Goal: Task Accomplishment & Management: Use online tool/utility

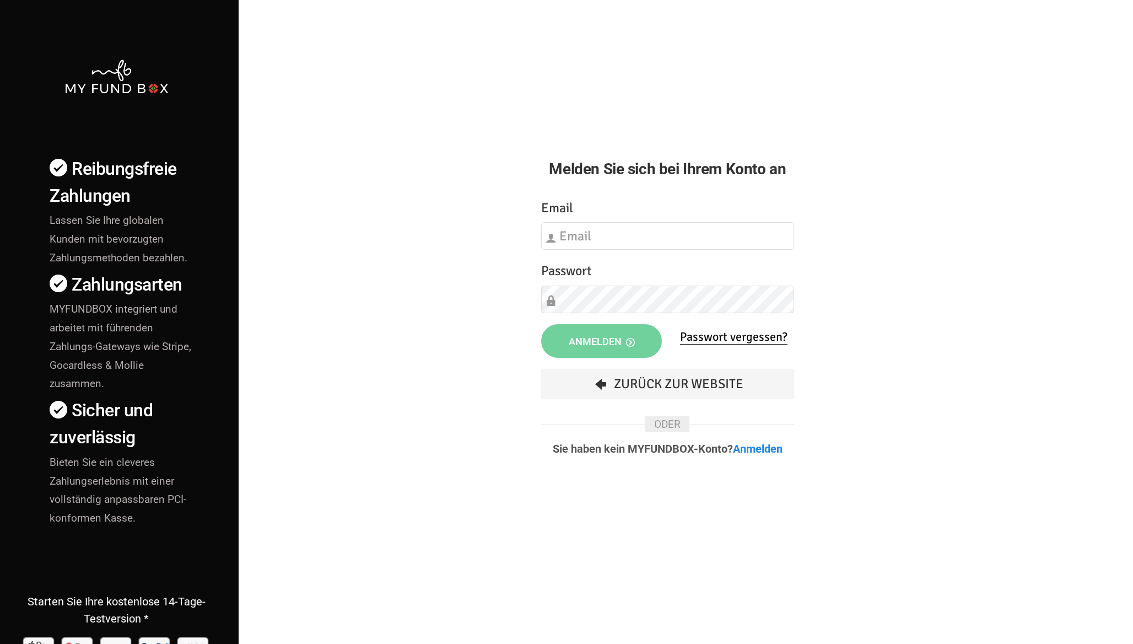
type input "[EMAIL_ADDRESS][DOMAIN_NAME]"
click at [601, 355] on button "Anmelden" at bounding box center [601, 341] width 121 height 34
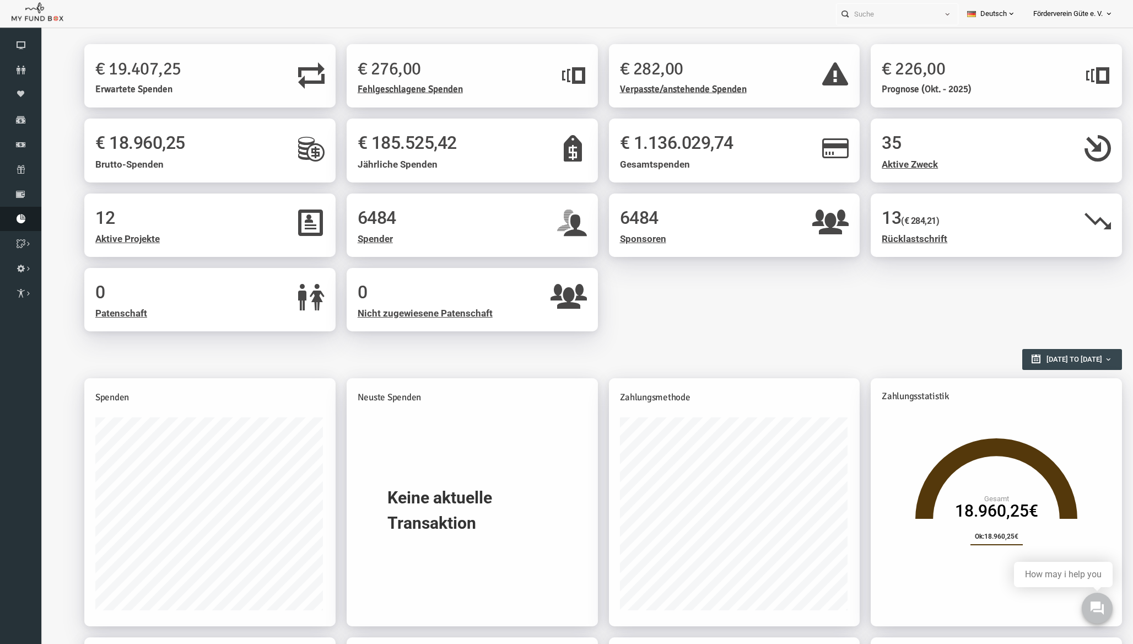
click at [19, 220] on icon at bounding box center [20, 218] width 41 height 9
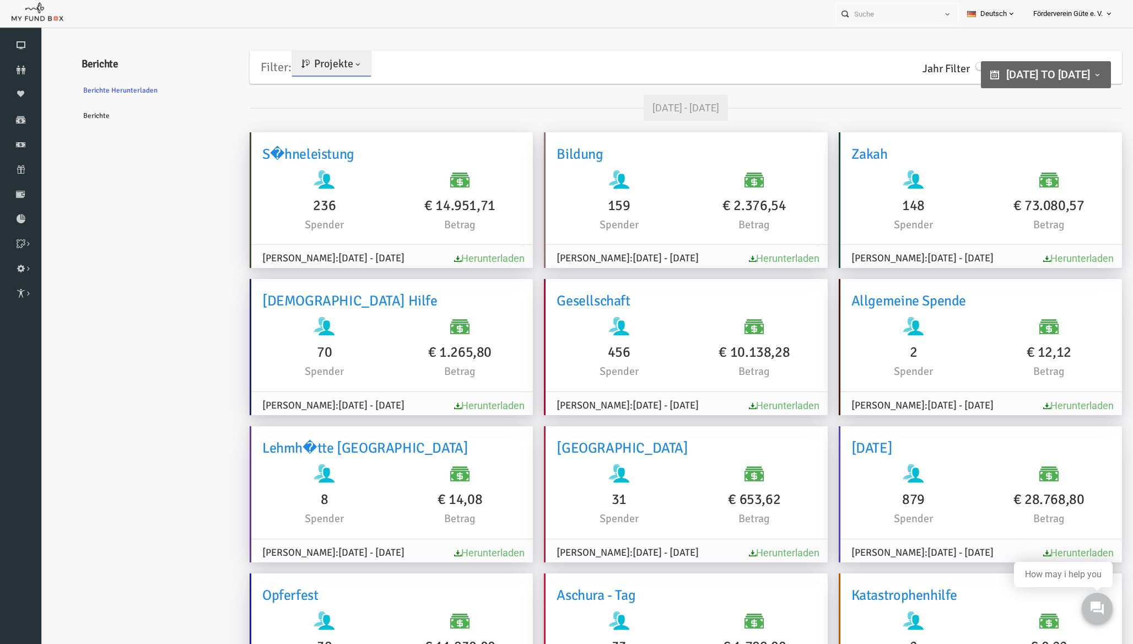
click at [69, 115] on link "Berichte" at bounding box center [133, 115] width 165 height 25
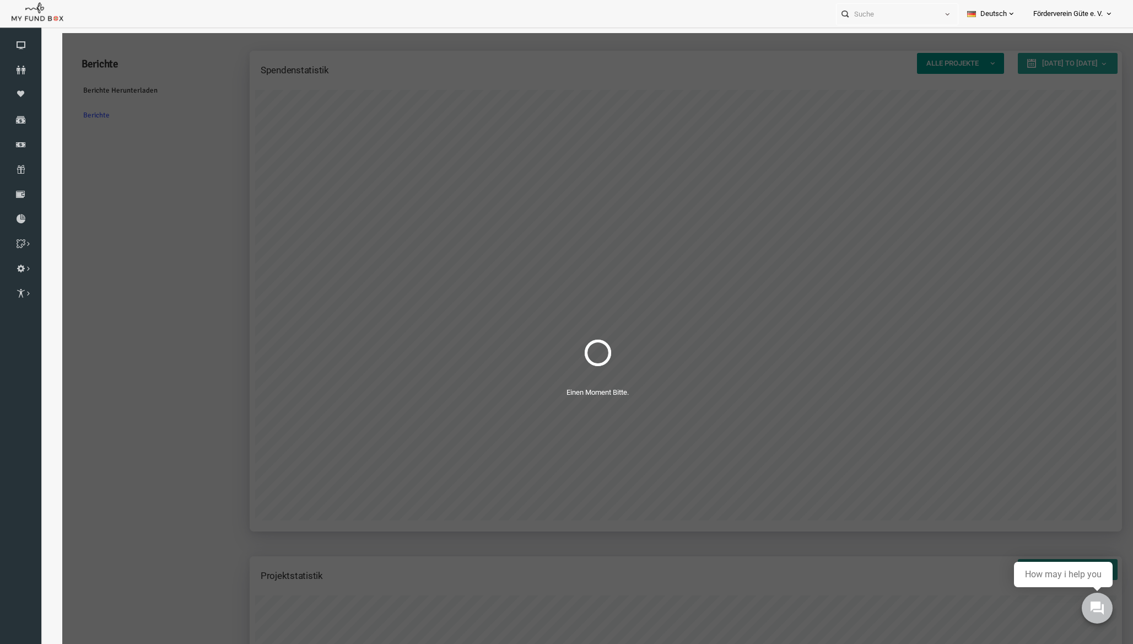
scroll to position [441, 872]
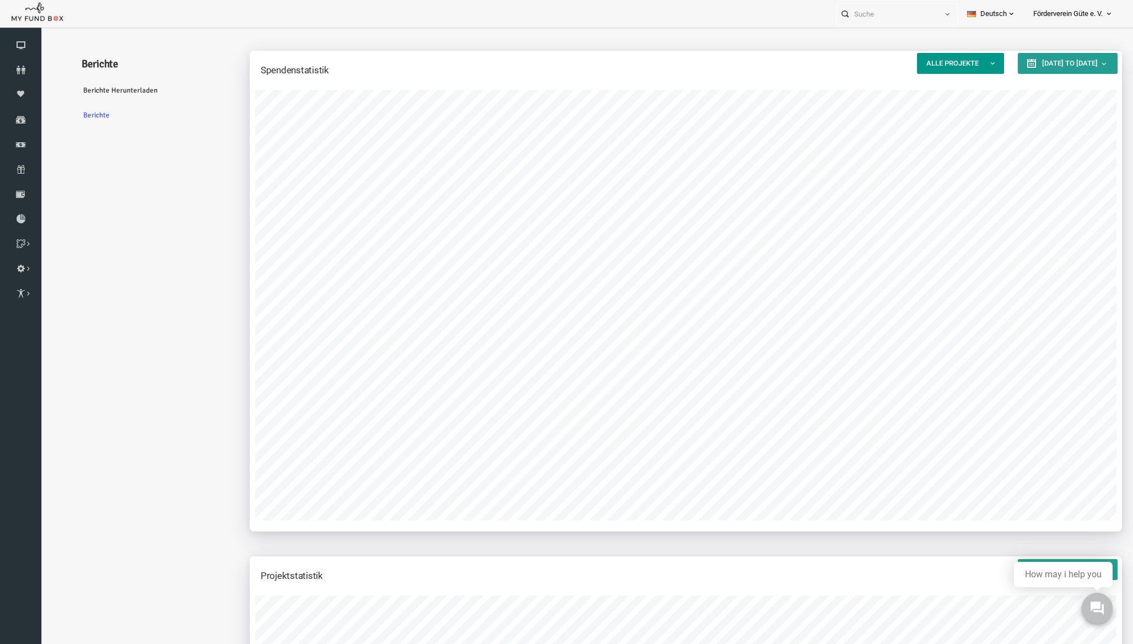
type input "01-09-2025"
type input "30-09-2025"
click at [1029, 67] on span "01-09-2025 to 30-09-2025" at bounding box center [1048, 63] width 56 height 8
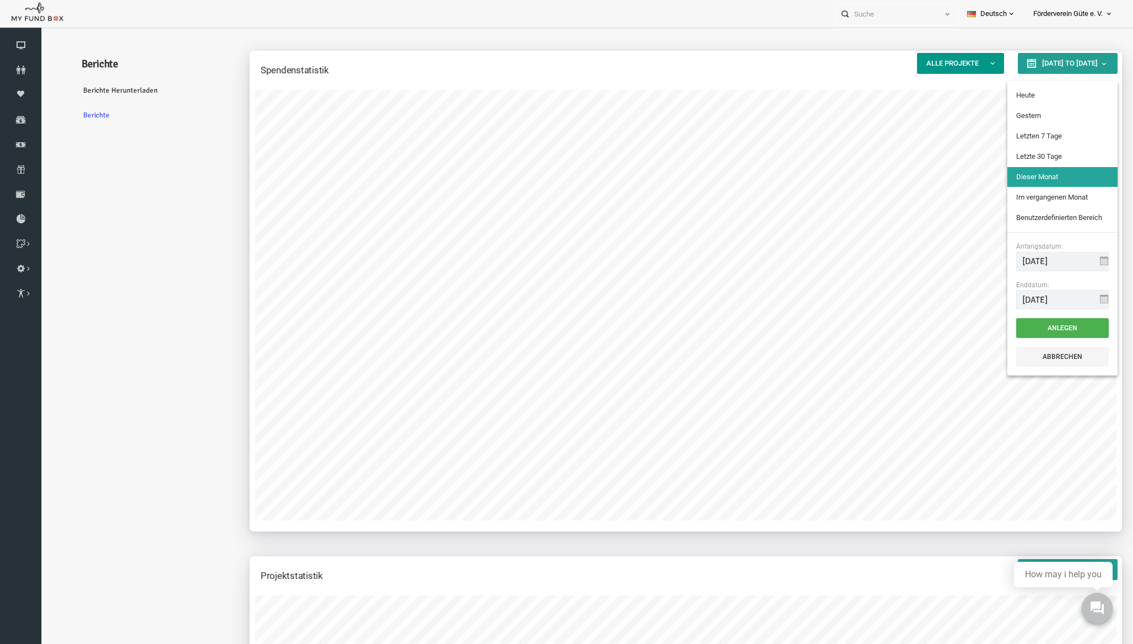
type input "22-09-2025"
type input "21-09-2025"
type input "24-08-2025"
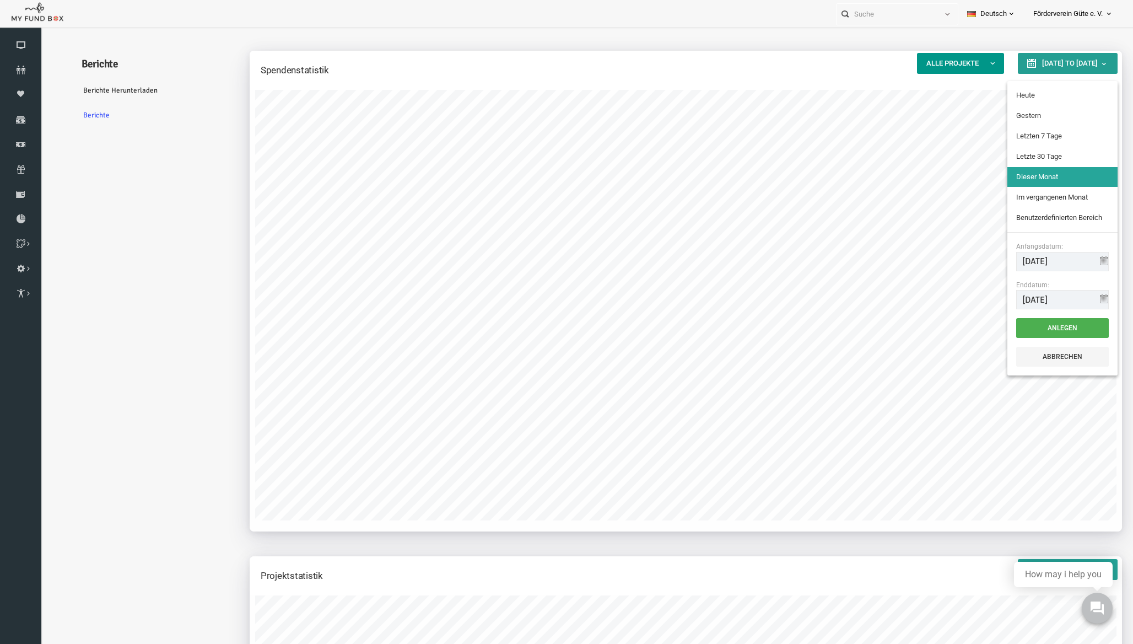
type input "22-09-2025"
type input "01-09-2025"
type input "30-09-2025"
type input "01-08-2025"
type input "31-08-2025"
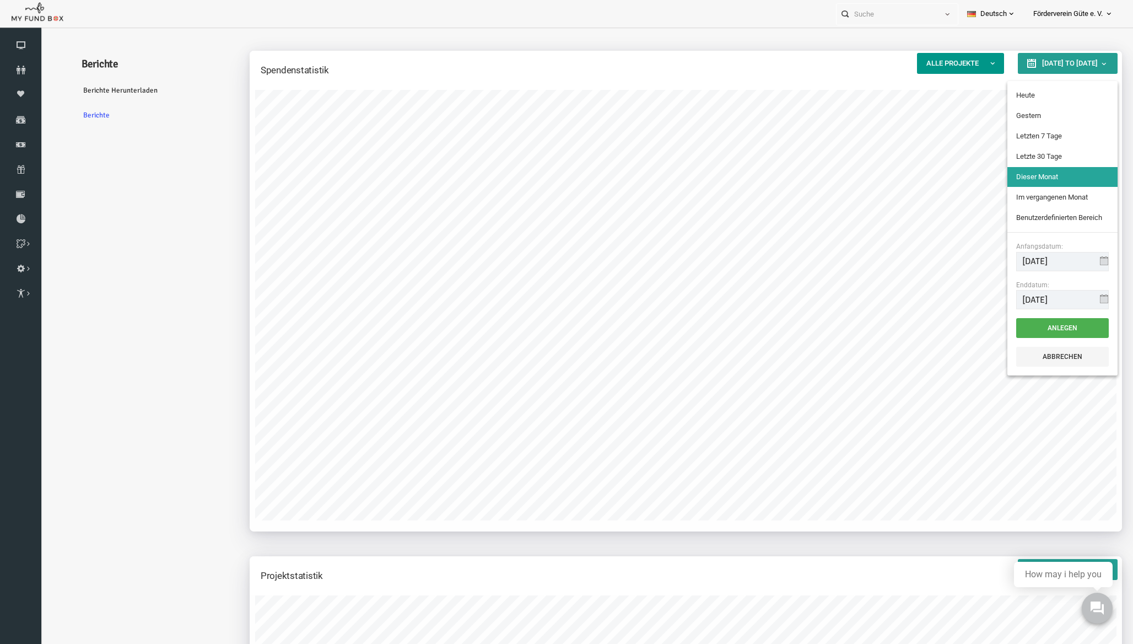
type input "01-09-2025"
type input "30-09-2025"
click at [1024, 257] on input "01-09-2025" at bounding box center [1040, 261] width 93 height 19
click at [1043, 262] on input "01-01-2025" at bounding box center [1040, 261] width 93 height 19
type input "01-01-2016"
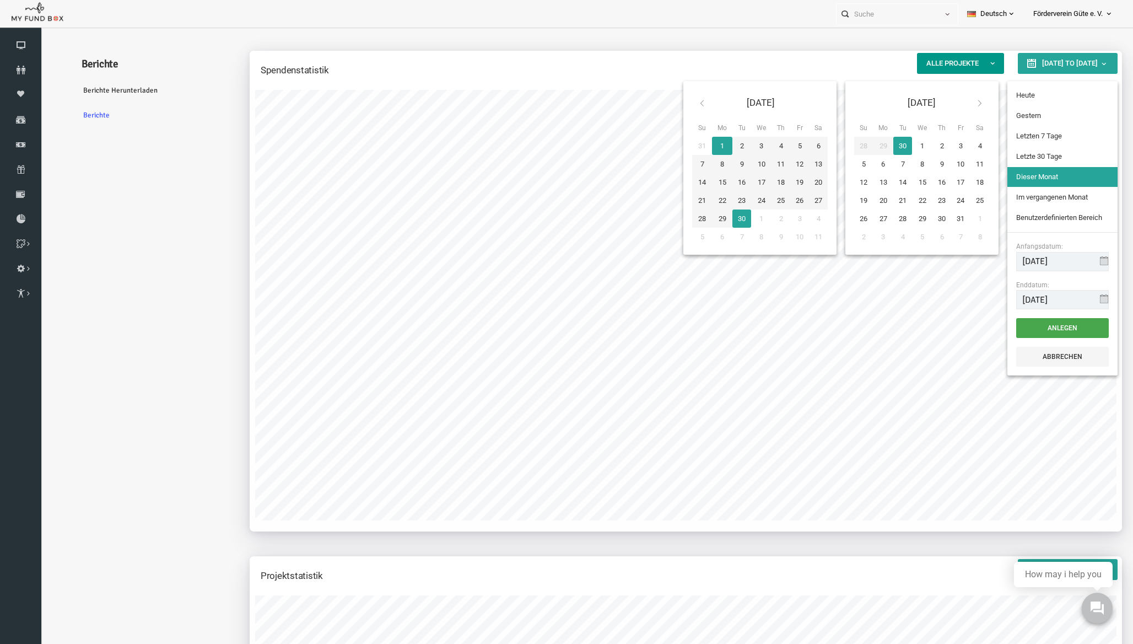
click at [1035, 333] on button "Anlegen" at bounding box center [1040, 328] width 93 height 20
